Goal: Transaction & Acquisition: Purchase product/service

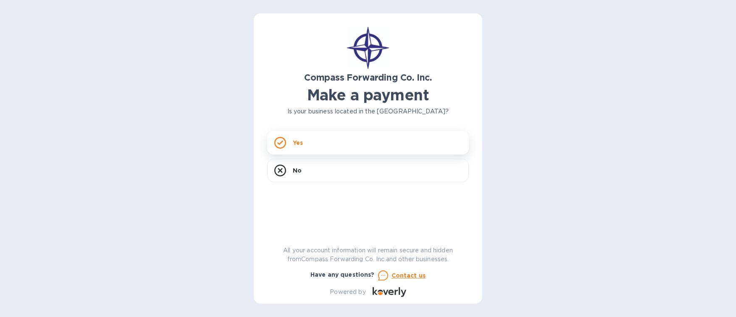
click at [315, 143] on div "Yes" at bounding box center [368, 143] width 202 height 24
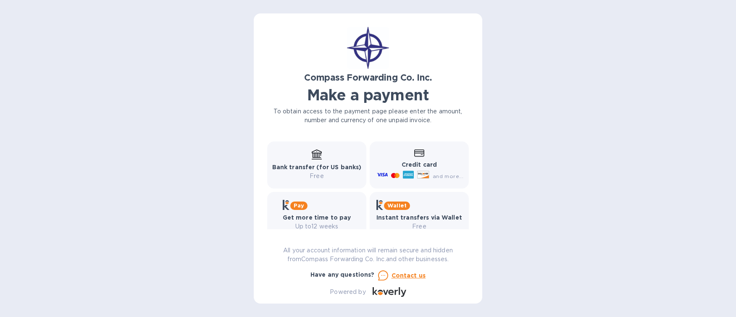
scroll to position [126, 0]
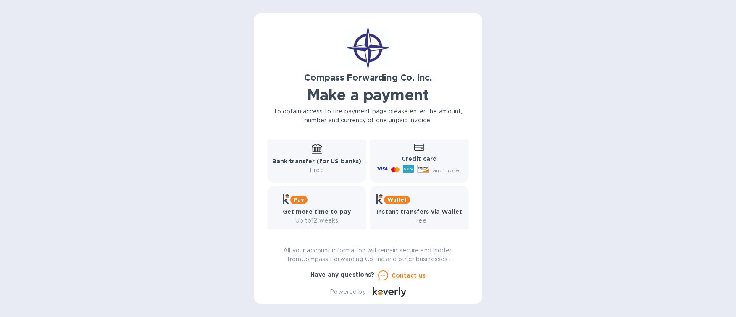
click at [420, 171] on icon at bounding box center [422, 169] width 11 height 7
click at [447, 171] on span "and more..." at bounding box center [448, 170] width 31 height 6
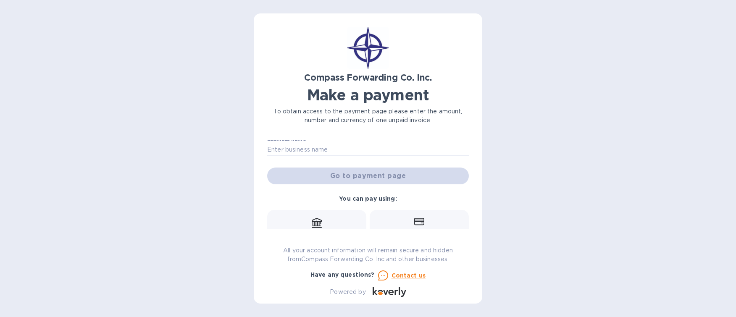
scroll to position [0, 0]
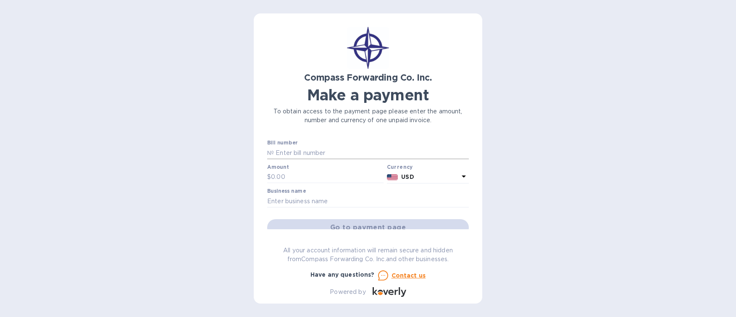
click at [300, 152] on input "text" at bounding box center [371, 153] width 195 height 13
click at [638, 124] on div "Compass Forwarding Co. Inc. Make a payment To obtain access to the payment page…" at bounding box center [368, 158] width 736 height 317
click at [320, 143] on div "Bill number №" at bounding box center [368, 149] width 202 height 19
click at [320, 148] on input "text" at bounding box center [371, 153] width 195 height 13
paste input "BCOMSI00013935"
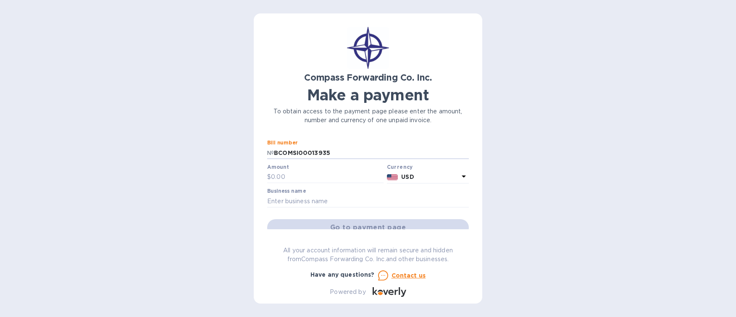
click at [219, 155] on div "Compass Forwarding Co. Inc. Make a payment To obtain access to the payment page…" at bounding box center [368, 158] width 736 height 317
click at [296, 180] on input "text" at bounding box center [327, 177] width 113 height 13
drag, startPoint x: 595, startPoint y: 159, endPoint x: 566, endPoint y: 153, distance: 29.6
click at [595, 159] on div "Compass Forwarding Co. Inc. Make a payment To obtain access to the payment page…" at bounding box center [368, 158] width 736 height 317
drag, startPoint x: 362, startPoint y: 148, endPoint x: 240, endPoint y: 153, distance: 122.8
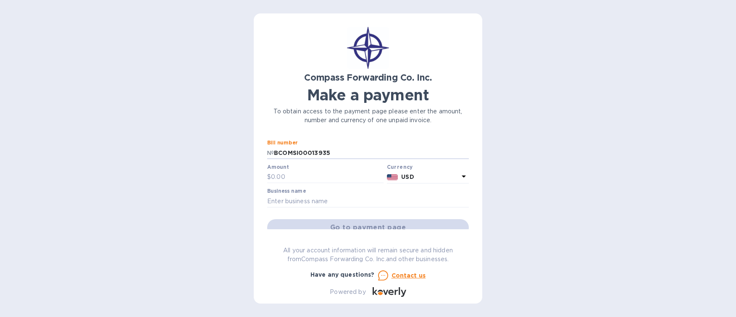
click at [240, 153] on div "Compass Forwarding Co. Inc. Make a payment To obtain access to the payment page…" at bounding box center [368, 158] width 736 height 317
paste input "MASELENYC BCOMSI00013935 0006140"
click at [626, 146] on div "Compass Forwarding Co. Inc. Make a payment To obtain access to the payment page…" at bounding box center [368, 158] width 736 height 317
click at [414, 149] on input "MASELENYC BCOMSI00013935 0006140" at bounding box center [371, 153] width 195 height 13
type input "MASELENYC BCOMSI00013935 00061402"
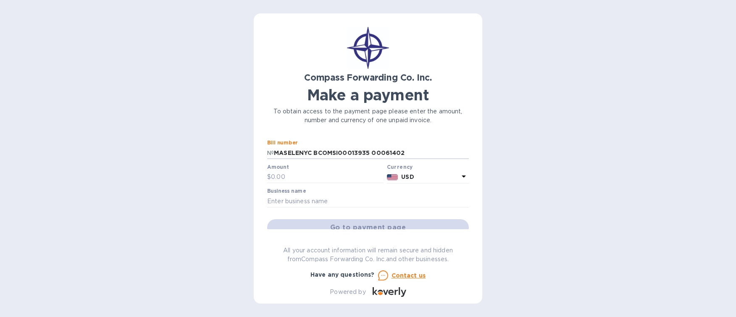
click at [538, 176] on div "Compass Forwarding Co. Inc. Make a payment To obtain access to the payment page…" at bounding box center [368, 158] width 736 height 317
click at [295, 174] on input "text" at bounding box center [327, 177] width 113 height 13
click at [582, 161] on div "Compass Forwarding Co. Inc. Make a payment To obtain access to the payment page…" at bounding box center [368, 158] width 736 height 317
click at [315, 173] on input "text" at bounding box center [327, 177] width 113 height 13
type input "3,322.68"
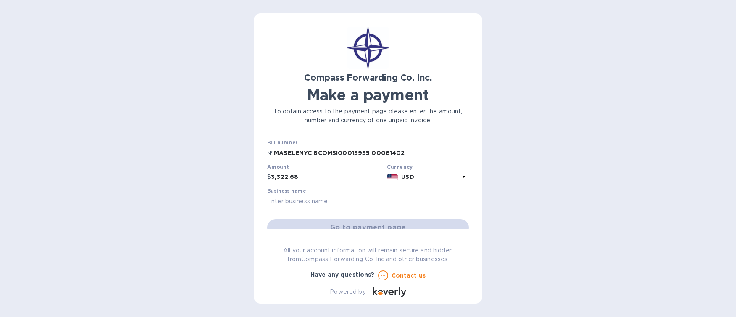
click at [503, 195] on div "Compass Forwarding Co. Inc. Make a payment To obtain access to the payment page…" at bounding box center [368, 158] width 736 height 317
click at [385, 209] on div at bounding box center [368, 209] width 202 height 2
click at [333, 206] on input "text" at bounding box center [368, 201] width 202 height 13
type input "Master Elevator Parts Corp."
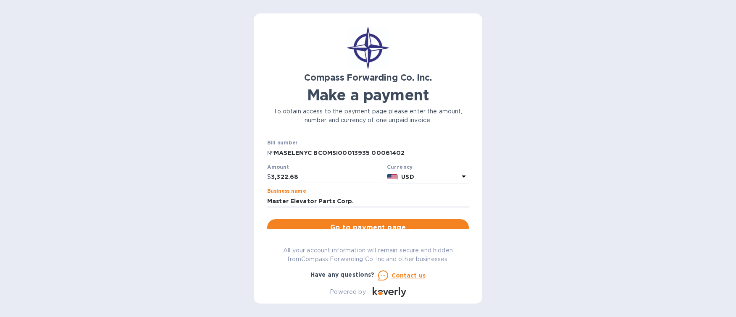
click at [233, 194] on div "Compass Forwarding Co. Inc. Make a payment To obtain access to the payment page…" at bounding box center [368, 158] width 736 height 317
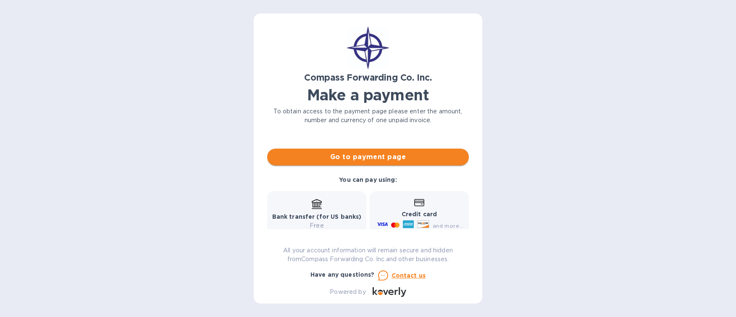
scroll to position [42, 0]
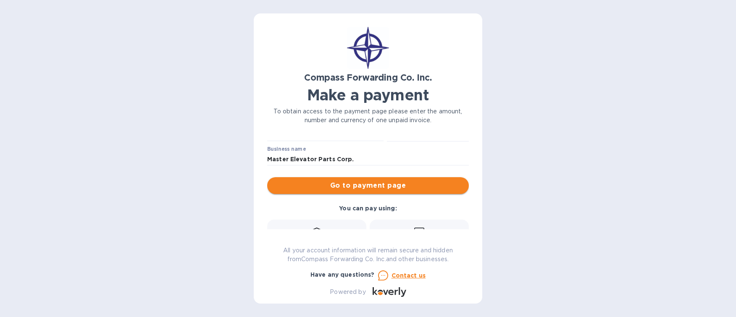
click at [395, 191] on span "Go to payment page" at bounding box center [368, 186] width 188 height 10
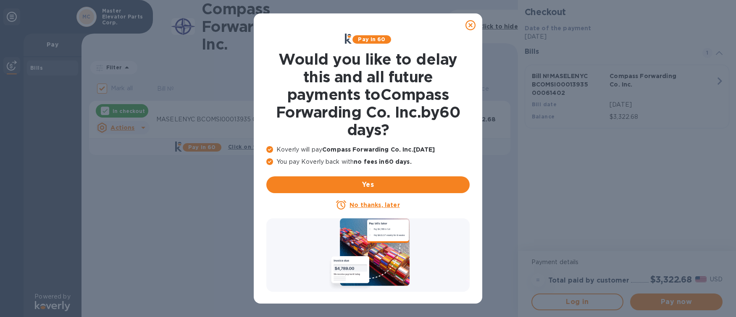
click at [469, 25] on icon at bounding box center [471, 25] width 10 height 10
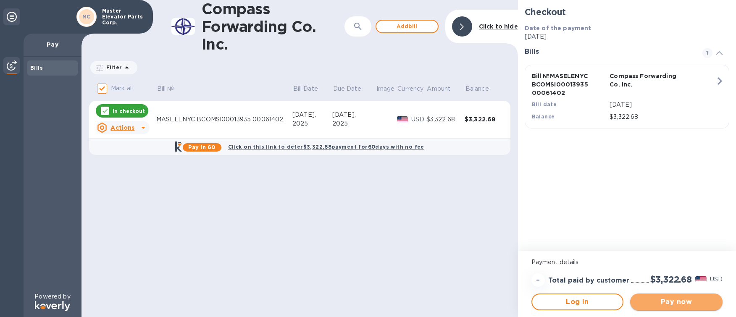
click at [680, 301] on span "Pay now" at bounding box center [676, 302] width 79 height 10
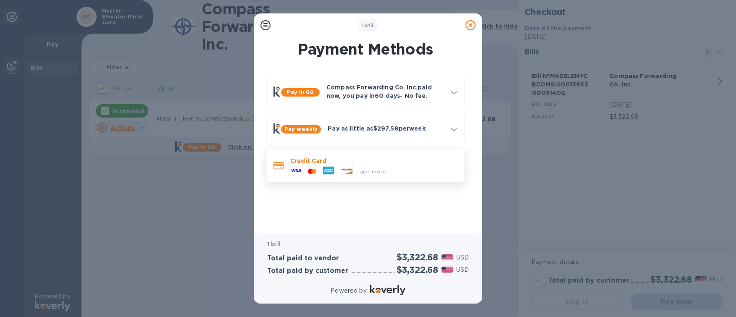
click at [331, 158] on p "Credit Card" at bounding box center [373, 161] width 167 height 8
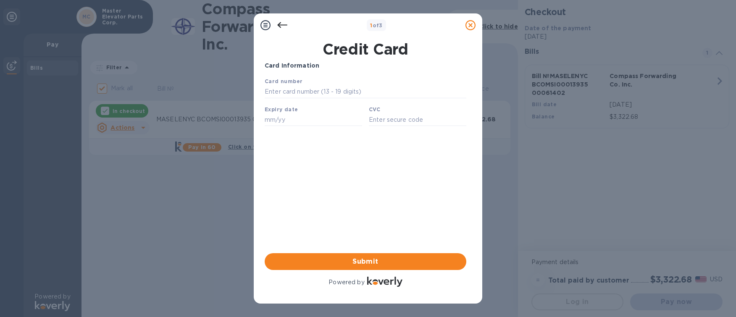
click at [283, 26] on icon at bounding box center [282, 25] width 10 height 10
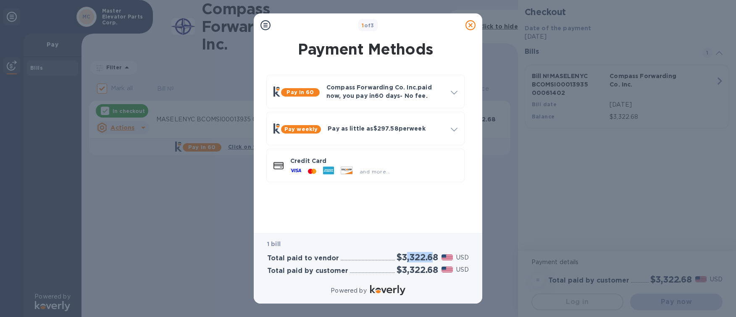
drag, startPoint x: 403, startPoint y: 257, endPoint x: 430, endPoint y: 257, distance: 26.9
click at [430, 257] on h2 "$3,322.68" at bounding box center [418, 257] width 42 height 11
click at [410, 163] on p "Credit Card" at bounding box center [373, 161] width 167 height 8
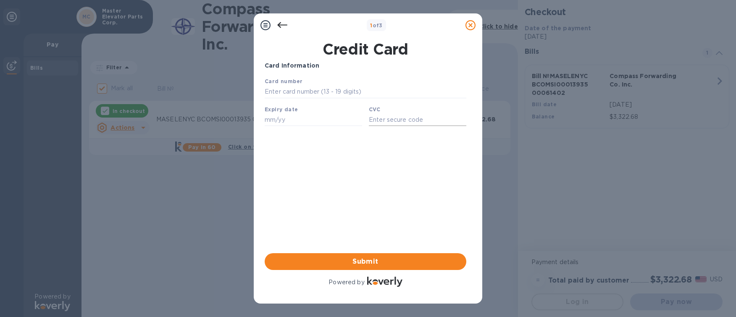
click at [393, 126] on input "text" at bounding box center [418, 119] width 98 height 13
click at [287, 23] on icon at bounding box center [282, 25] width 10 height 10
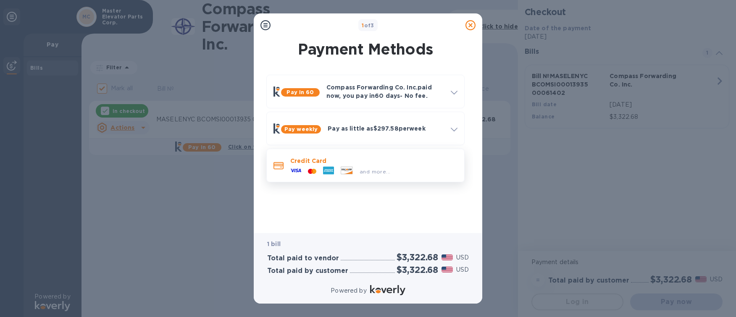
click at [379, 173] on span "and more..." at bounding box center [375, 172] width 31 height 6
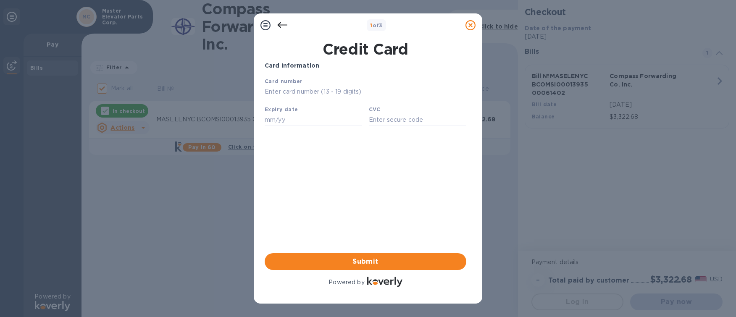
click at [327, 90] on input "text" at bounding box center [366, 92] width 202 height 13
type input "[CREDIT_CARD_NUMBER]"
click at [302, 126] on input "text" at bounding box center [314, 119] width 98 height 13
type input "05/29"
click at [385, 119] on input "text" at bounding box center [418, 119] width 98 height 13
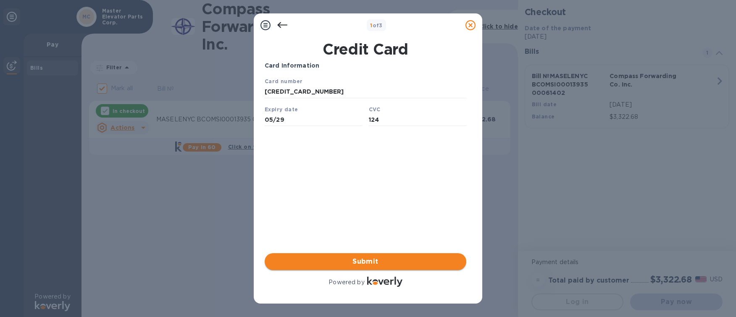
type input "124"
click at [379, 261] on span "Submit" at bounding box center [365, 262] width 188 height 10
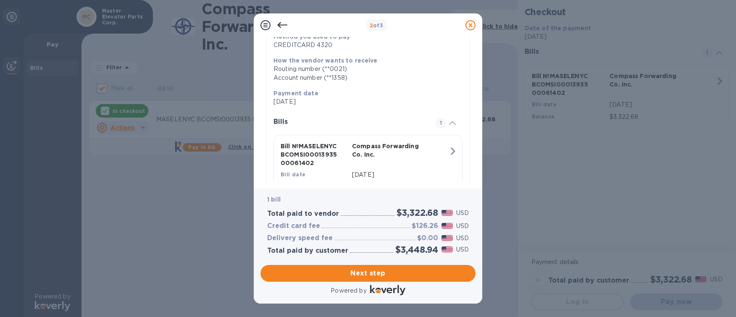
scroll to position [126, 0]
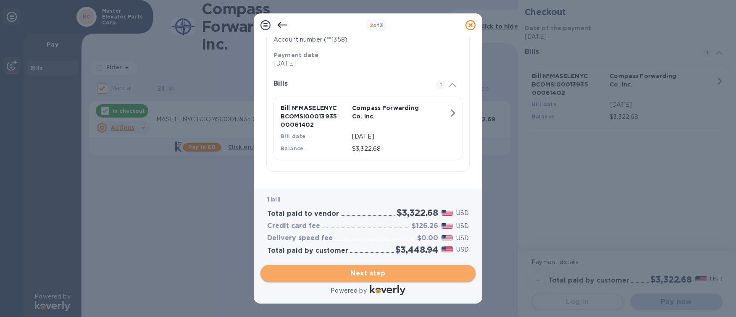
click at [379, 271] on span "Next step" at bounding box center [368, 274] width 202 height 10
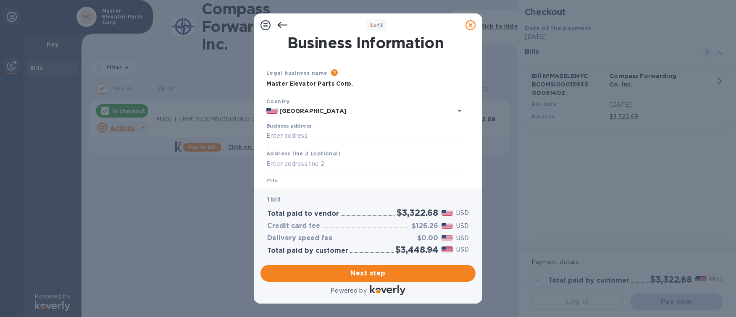
scroll to position [0, 0]
click at [313, 131] on input "Business address" at bounding box center [365, 137] width 198 height 13
type input "[STREET_ADDRESS]"
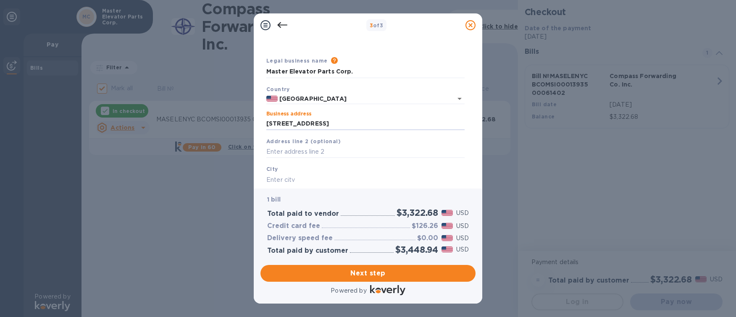
scroll to position [42, 0]
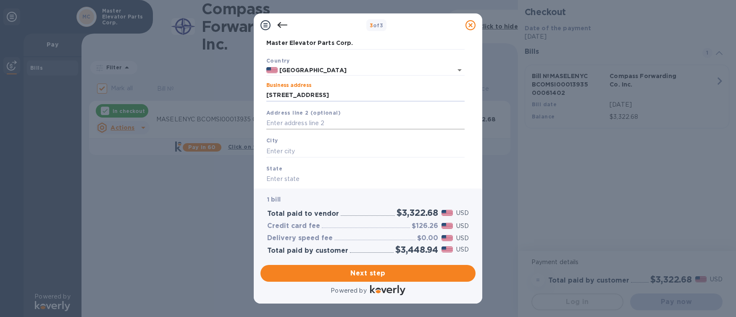
click at [302, 121] on input "text" at bounding box center [365, 123] width 198 height 13
type input "Suite 202"
click at [300, 143] on div "City" at bounding box center [365, 147] width 205 height 28
click at [301, 148] on input "text" at bounding box center [365, 151] width 198 height 13
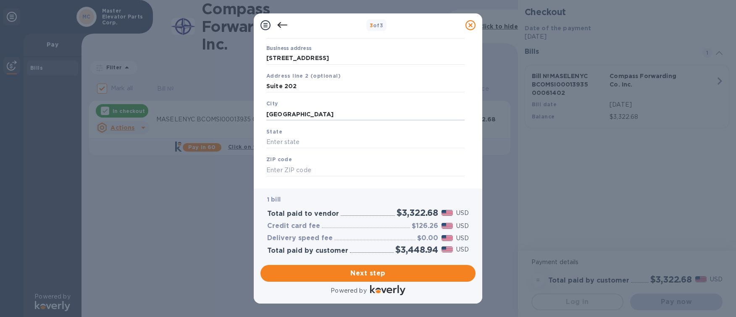
scroll to position [84, 0]
type input "[GEOGRAPHIC_DATA]"
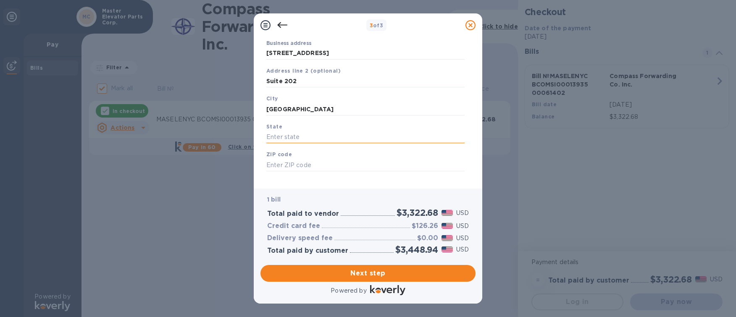
click at [300, 134] on input "text" at bounding box center [365, 137] width 198 height 13
type input "NY"
click at [327, 157] on div "ZIP code" at bounding box center [365, 161] width 205 height 28
click at [325, 165] on input "text" at bounding box center [365, 165] width 198 height 13
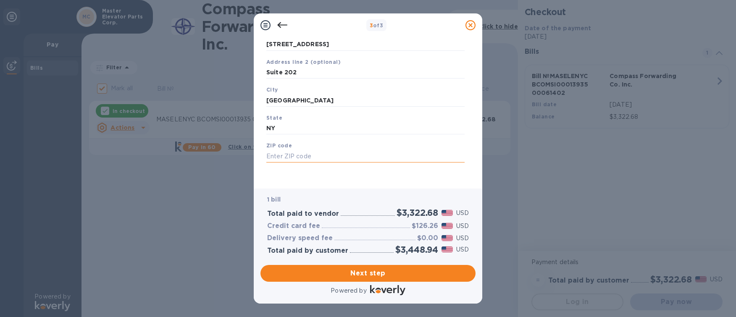
scroll to position [94, 0]
type input "11101"
click at [376, 269] on span "Next step" at bounding box center [368, 274] width 202 height 10
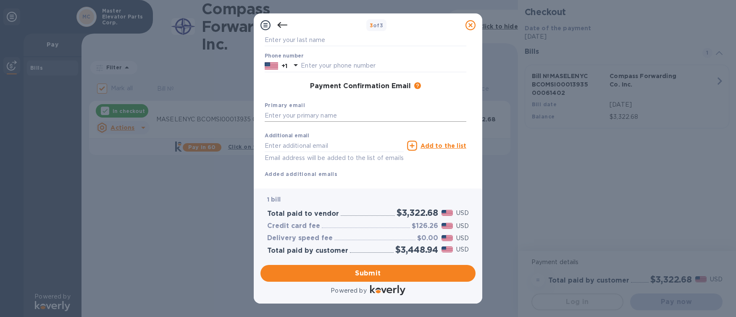
click at [300, 120] on input "text" at bounding box center [366, 116] width 202 height 13
type input "[EMAIL_ADDRESS][DOMAIN_NAME]"
click at [297, 148] on input "text" at bounding box center [334, 146] width 139 height 13
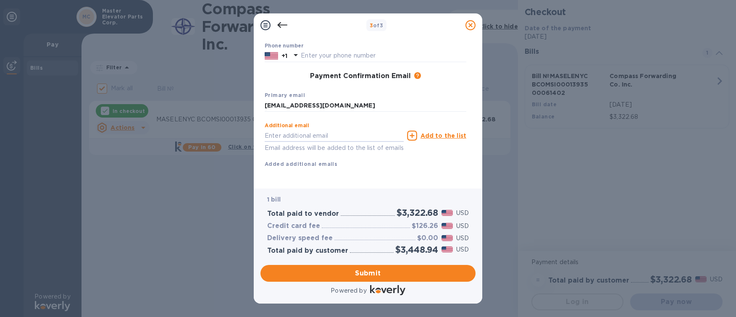
scroll to position [113, 0]
click at [377, 148] on div "Additional email Email address will be added to the list of emails Add to the l…" at bounding box center [366, 144] width 202 height 50
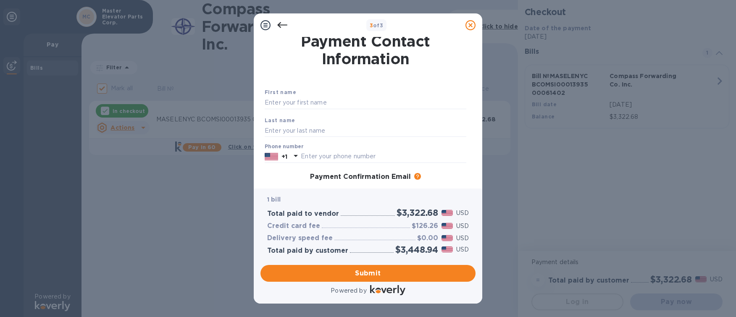
scroll to position [0, 0]
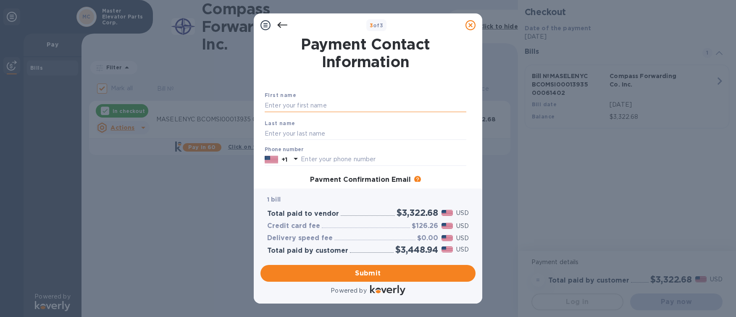
click at [316, 106] on input "text" at bounding box center [366, 106] width 202 height 13
type input "[PERSON_NAME]"
type input "Gelestino"
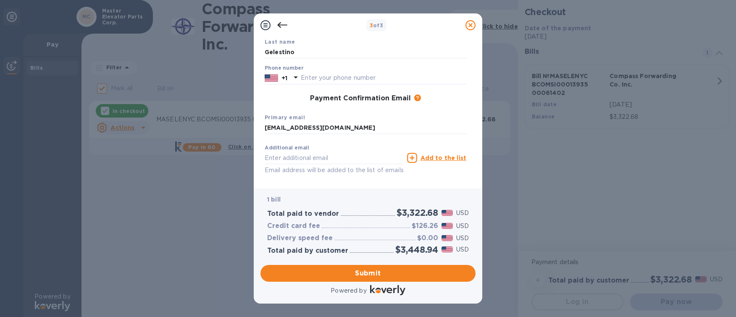
scroll to position [84, 0]
click at [317, 76] on input "text" at bounding box center [384, 75] width 166 height 13
type input "5164691823"
click at [330, 110] on div "Primary email [EMAIL_ADDRESS][DOMAIN_NAME]" at bounding box center [365, 121] width 208 height 28
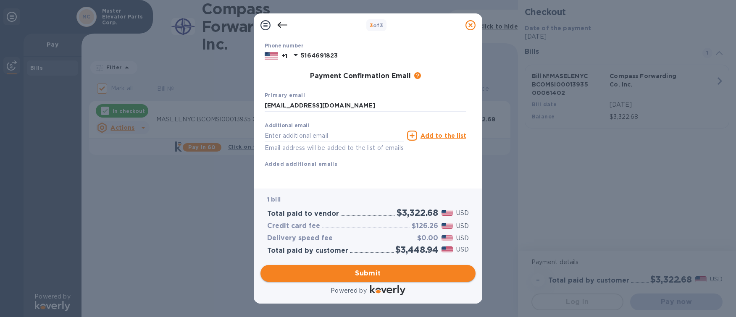
click at [381, 274] on span "Submit" at bounding box center [368, 274] width 202 height 10
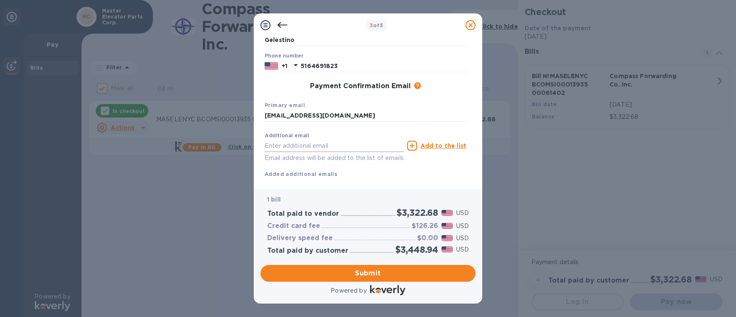
scroll to position [0, 0]
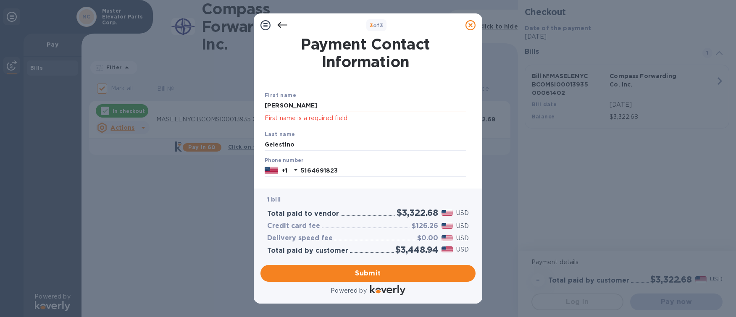
click at [317, 107] on input "[PERSON_NAME]" at bounding box center [366, 106] width 202 height 13
drag, startPoint x: 314, startPoint y: 108, endPoint x: 263, endPoint y: 107, distance: 50.9
click at [263, 107] on div "First name [PERSON_NAME] First name is a required field Last name Gelestino Pho…" at bounding box center [365, 180] width 205 height 209
type input "[PERSON_NAME]"
click at [263, 107] on div "First name [PERSON_NAME] First name is a required field Last name Gelestino Pho…" at bounding box center [365, 180] width 205 height 209
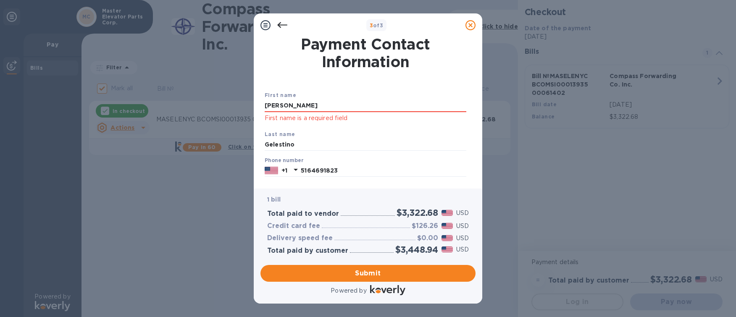
click at [257, 144] on div "Payment Contact Information First name [PERSON_NAME] First name is a required f…" at bounding box center [368, 113] width 229 height 152
click at [300, 141] on input "Gelestino" at bounding box center [366, 145] width 202 height 13
drag, startPoint x: 300, startPoint y: 141, endPoint x: 235, endPoint y: 142, distance: 65.1
click at [235, 142] on div "3 of 3 Payment Contact Information First name [PERSON_NAME] First name is a req…" at bounding box center [368, 158] width 736 height 317
type input "Gelestino"
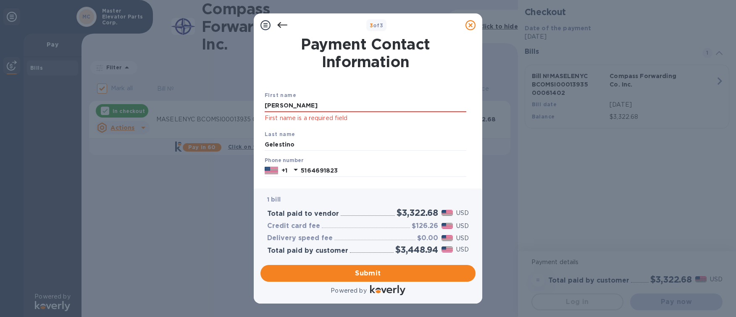
click at [257, 144] on div "Payment Contact Information First name [PERSON_NAME] First name is a required f…" at bounding box center [368, 113] width 229 height 152
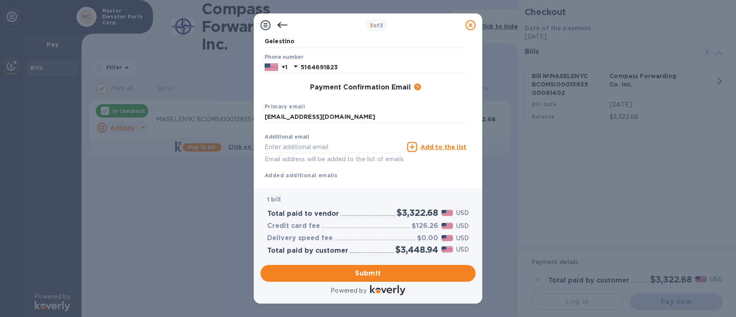
scroll to position [124, 0]
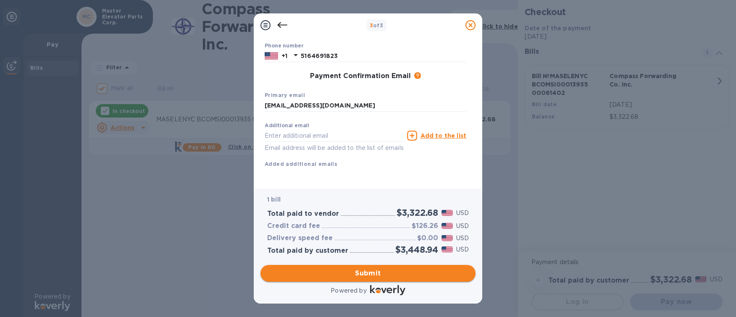
click at [377, 280] on button "Submit" at bounding box center [368, 273] width 215 height 17
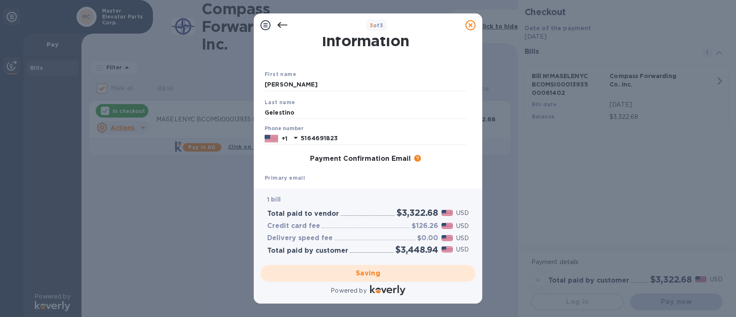
scroll to position [0, 0]
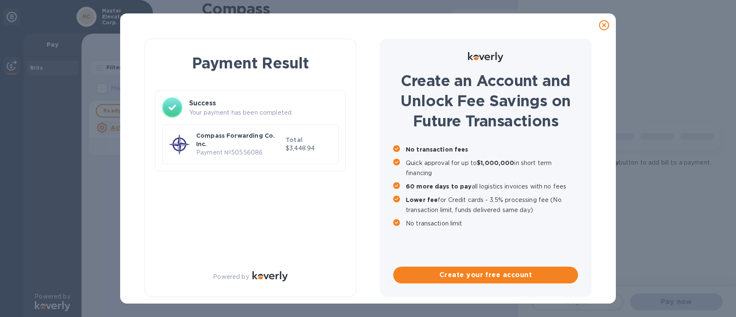
checkbox input "false"
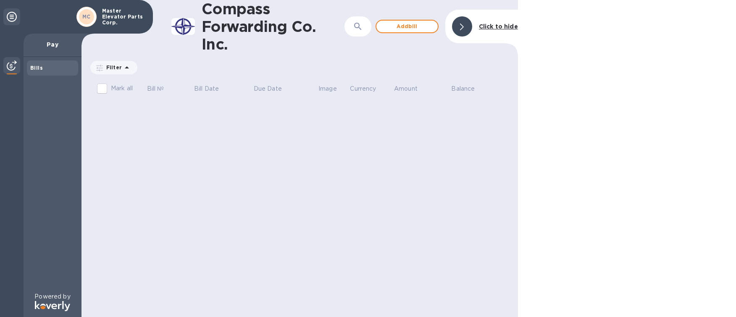
drag, startPoint x: 40, startPoint y: 21, endPoint x: 75, endPoint y: 7, distance: 38.1
click at [41, 21] on div "MC Master Elevator Parts Corp." at bounding box center [76, 17] width 153 height 34
